Goal: Navigation & Orientation: Find specific page/section

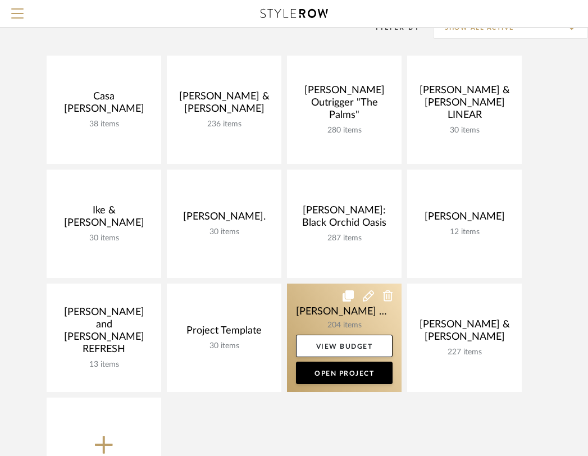
scroll to position [169, 0]
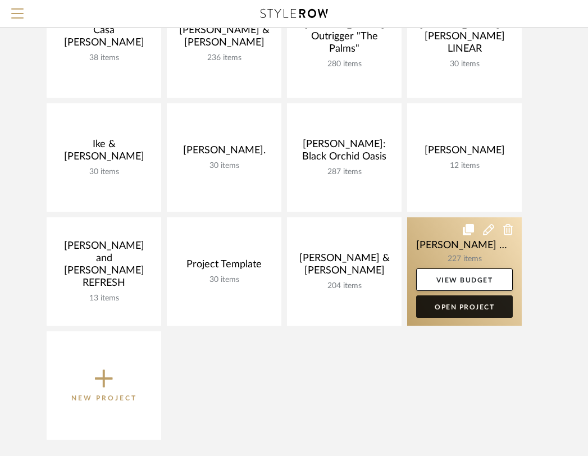
click at [461, 305] on link "Open Project" at bounding box center [464, 306] width 97 height 22
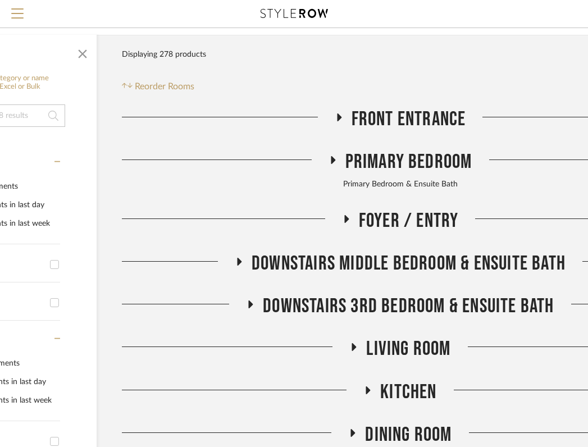
scroll to position [244, 115]
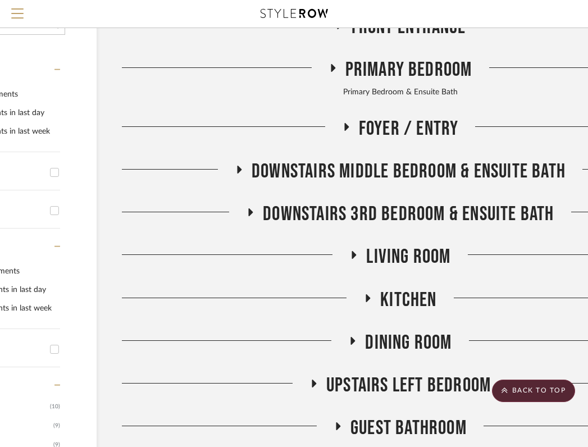
click at [236, 165] on fa-icon at bounding box center [239, 173] width 8 height 16
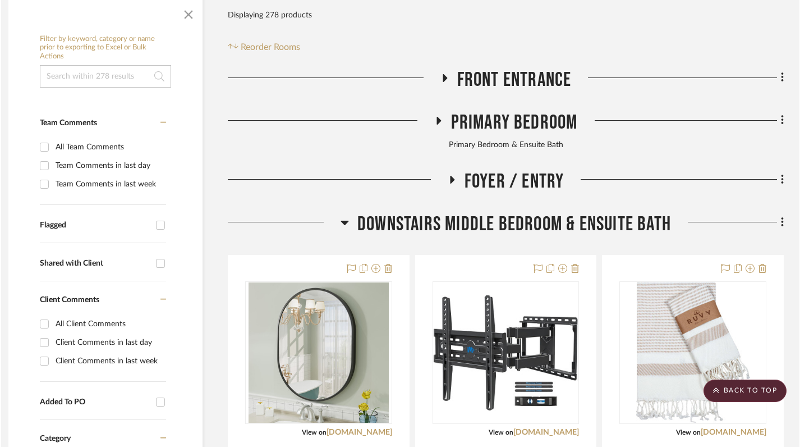
scroll to position [244, 8]
click at [344, 216] on icon at bounding box center [345, 222] width 8 height 13
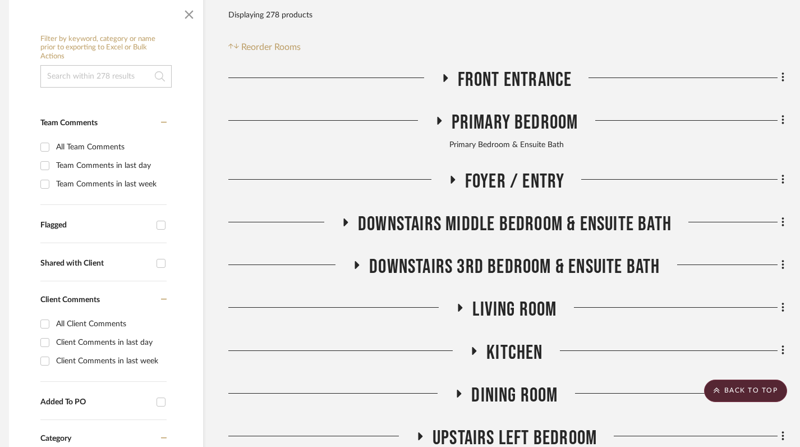
click at [356, 261] on icon at bounding box center [357, 265] width 4 height 8
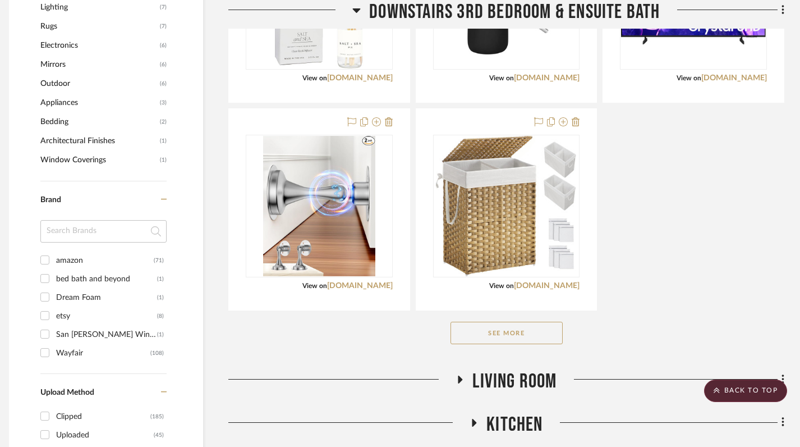
scroll to position [868, 8]
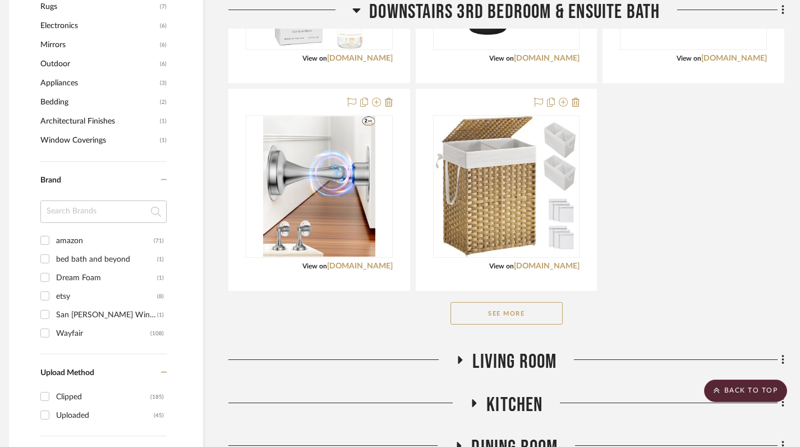
click at [511, 302] on button "See More" at bounding box center [507, 313] width 112 height 22
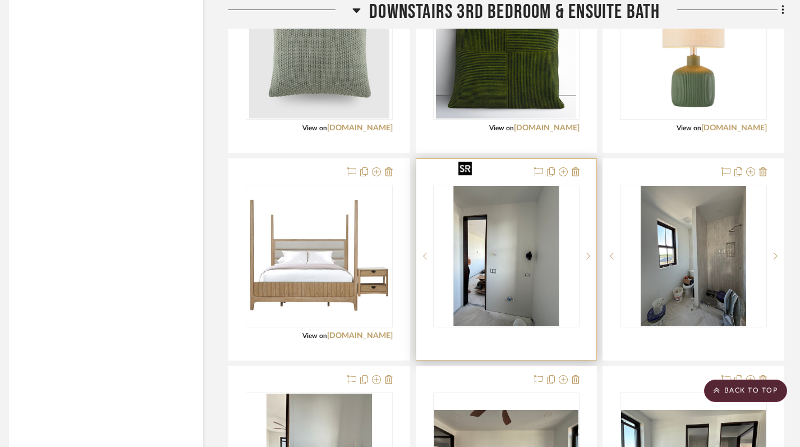
scroll to position [1545, 8]
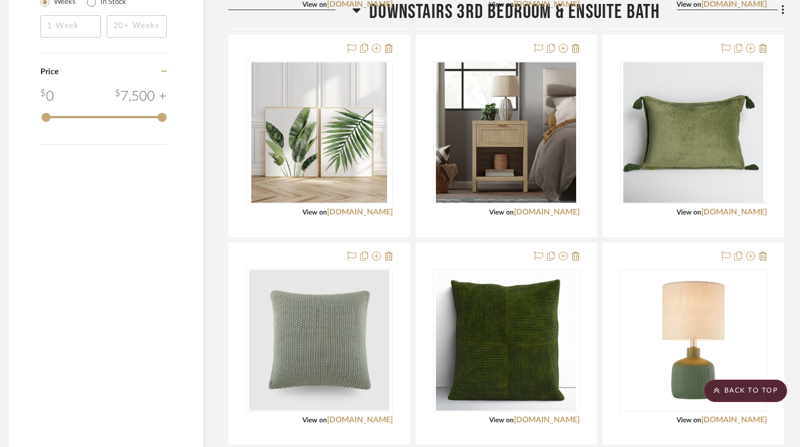
click at [355, 9] on icon at bounding box center [357, 10] width 8 height 4
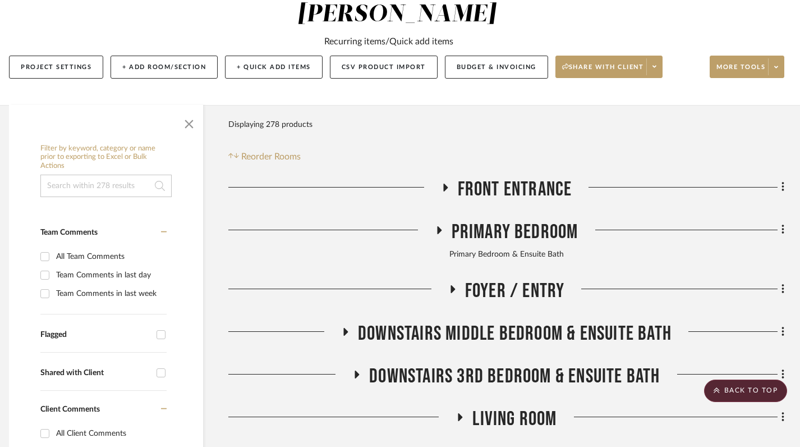
scroll to position [0, 8]
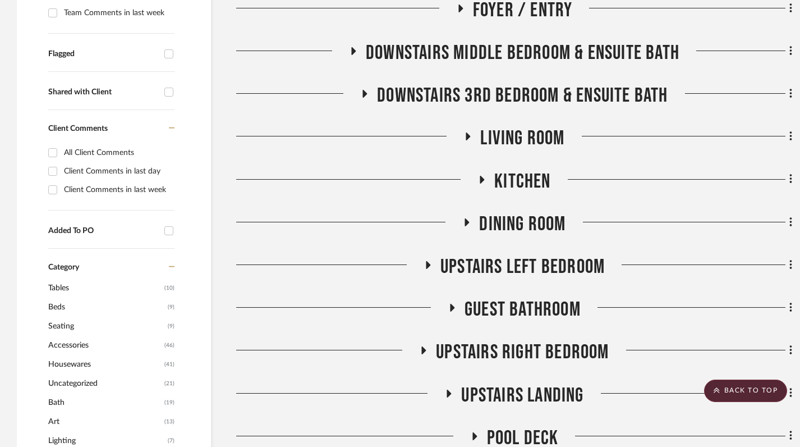
scroll to position [416, 0]
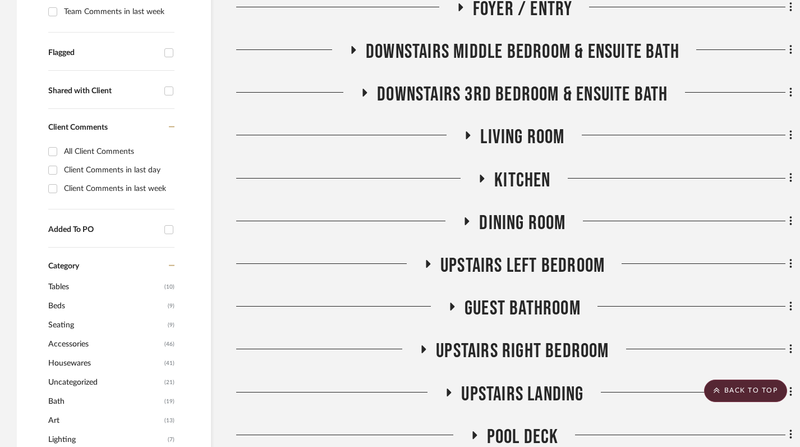
click at [368, 89] on icon at bounding box center [364, 93] width 13 height 8
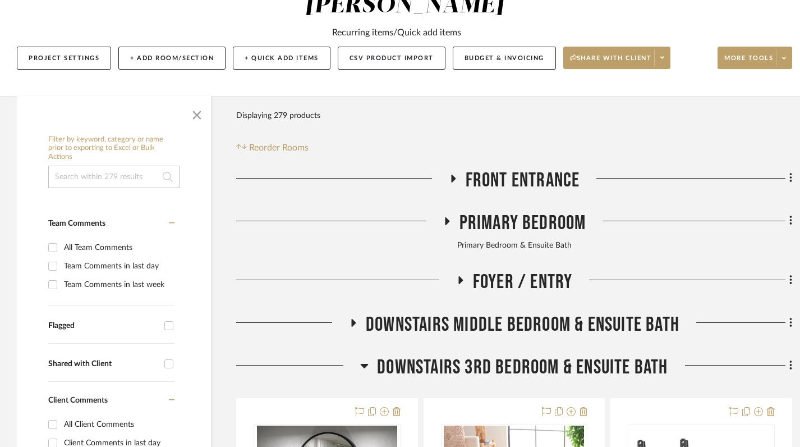
scroll to position [122, 0]
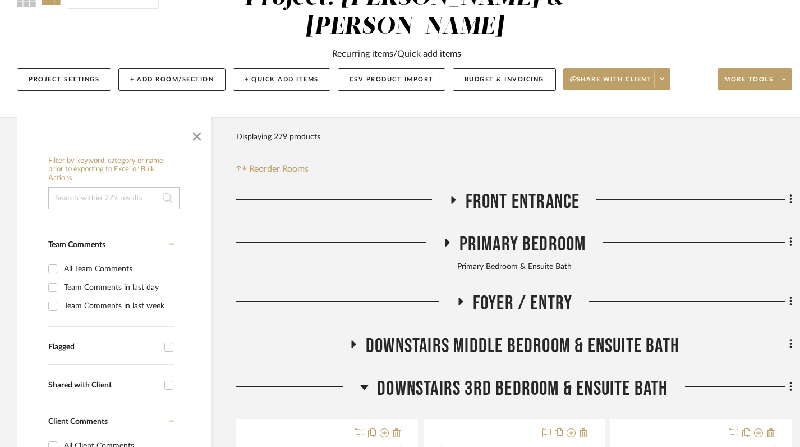
click at [361, 380] on icon at bounding box center [364, 386] width 8 height 13
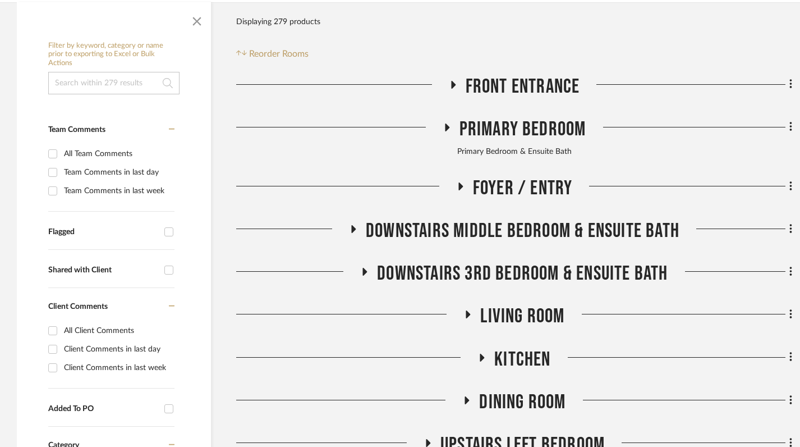
scroll to position [237, 8]
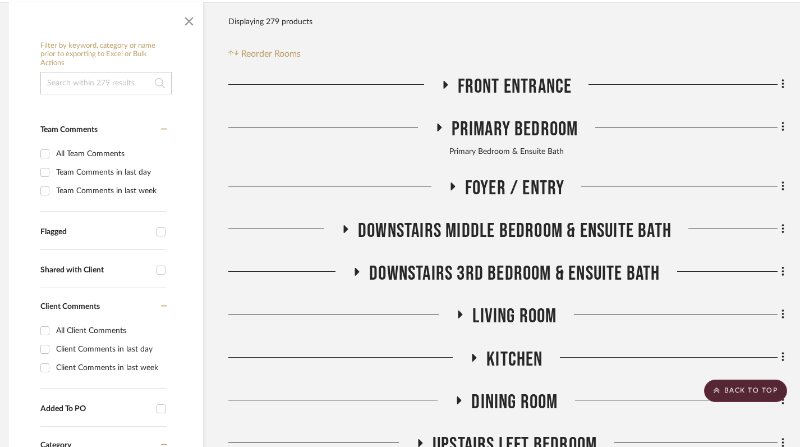
click at [349, 219] on h3 "Downstairs Middle Bedroom & Ensuite Bath" at bounding box center [506, 231] width 331 height 24
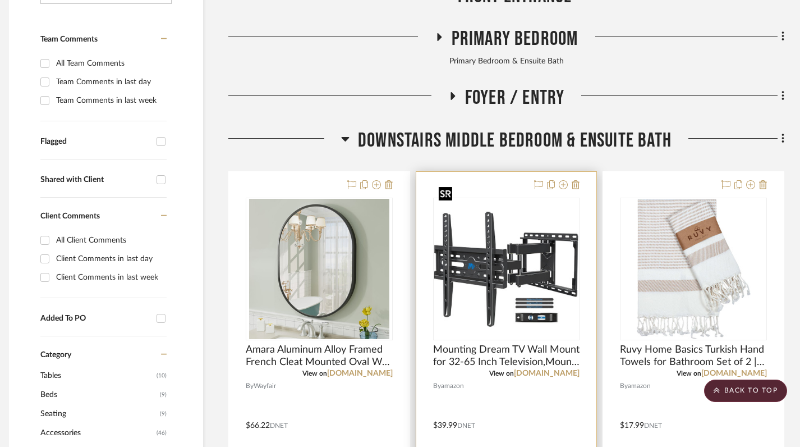
scroll to position [334, 8]
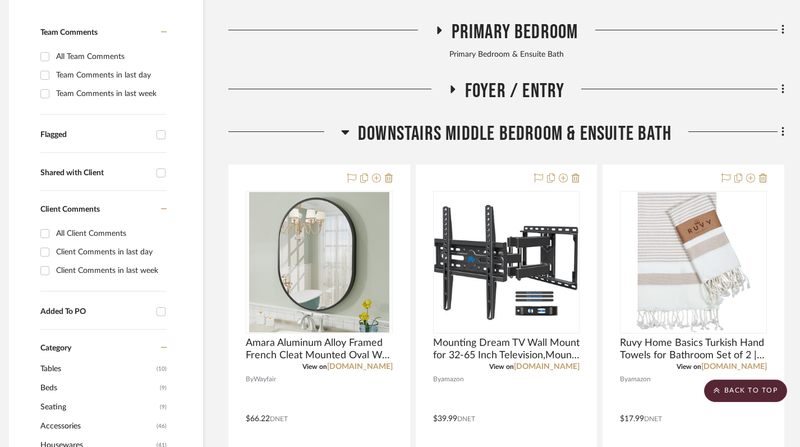
click at [342, 125] on icon at bounding box center [345, 131] width 8 height 13
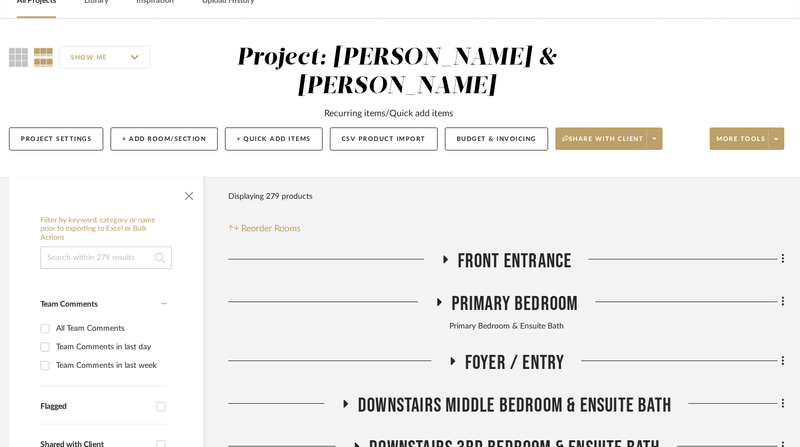
scroll to position [72, 8]
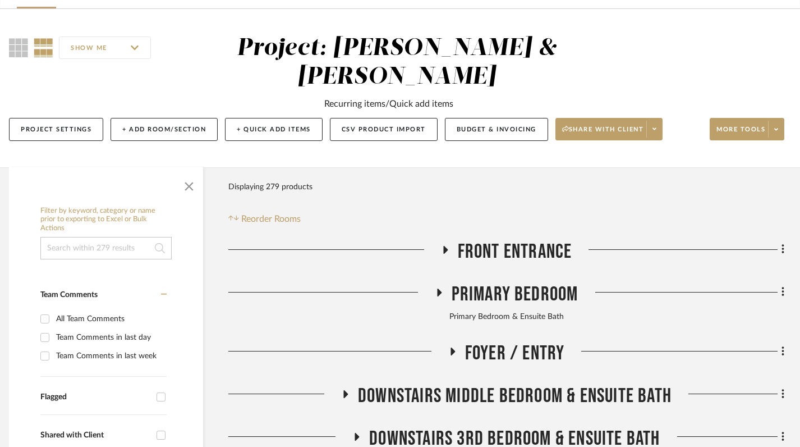
click at [438, 288] on icon at bounding box center [439, 292] width 4 height 8
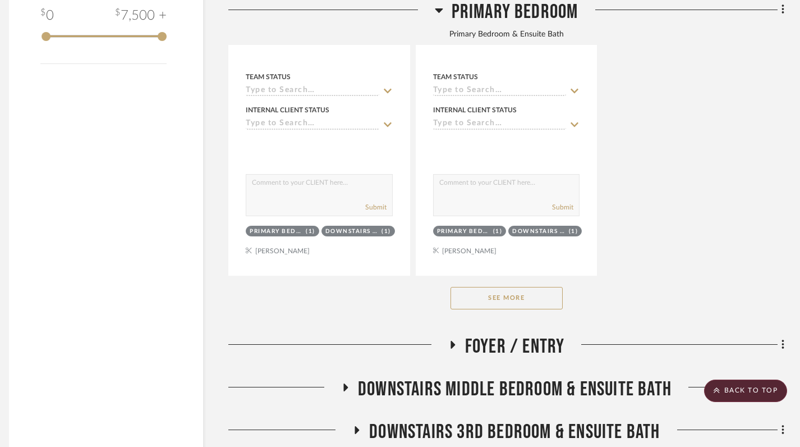
scroll to position [1633, 8]
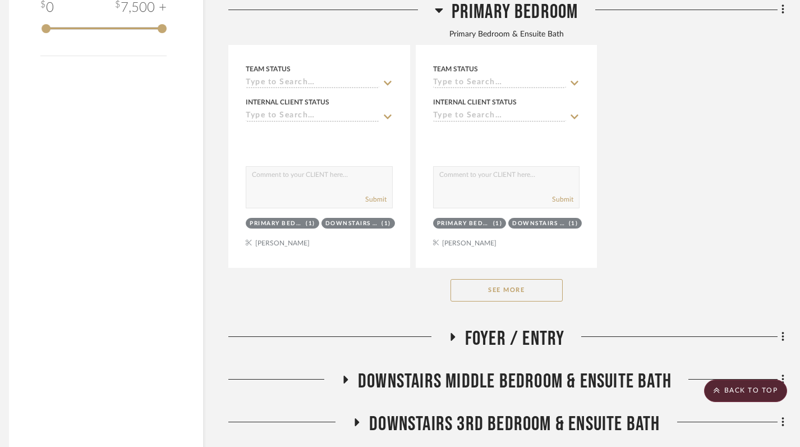
click at [498, 279] on button "See More" at bounding box center [507, 290] width 112 height 22
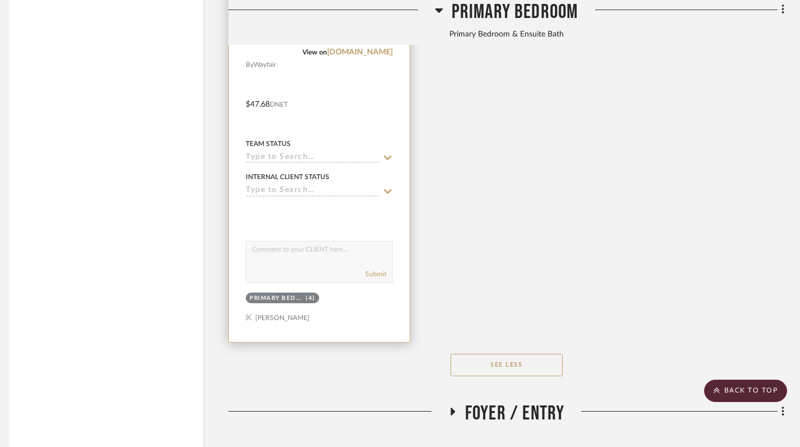
scroll to position [4457, 8]
